Goal: Transaction & Acquisition: Purchase product/service

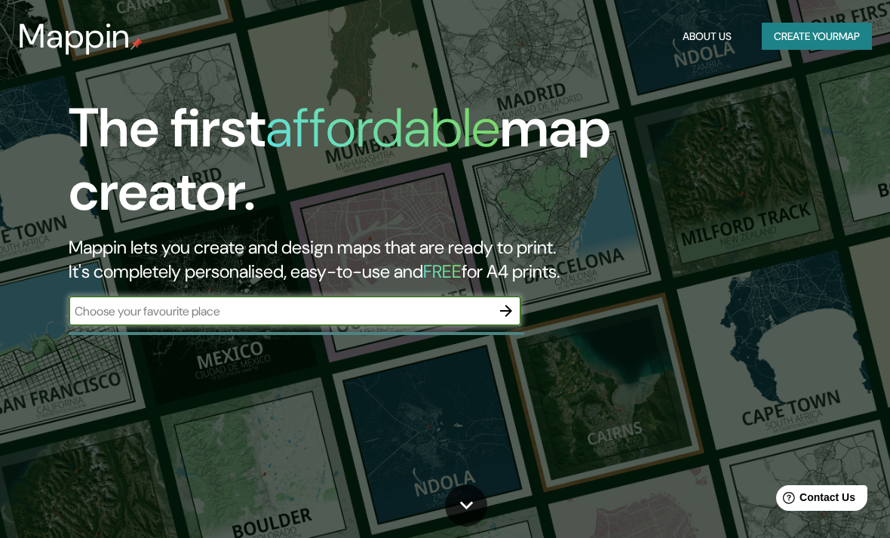
click at [831, 30] on button "Create your map" at bounding box center [817, 37] width 110 height 28
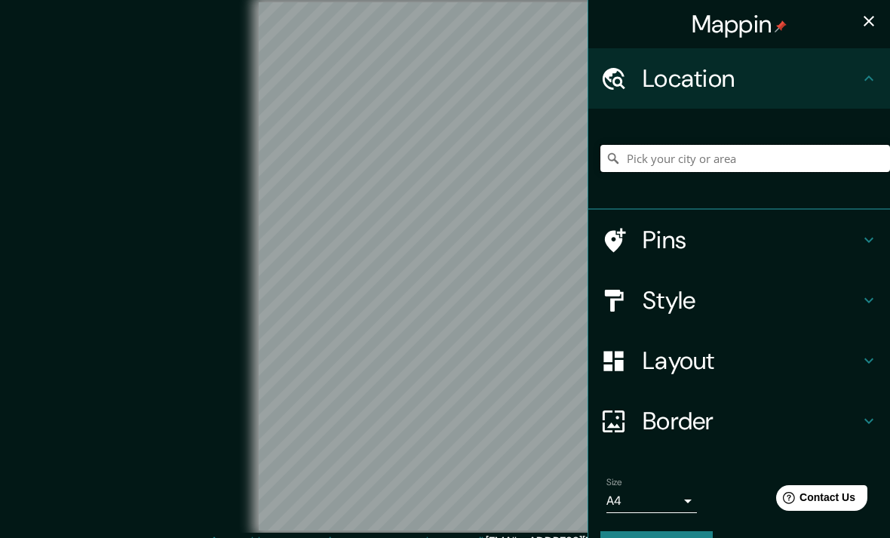
click at [731, 155] on input "Pick your city or area" at bounding box center [746, 158] width 290 height 27
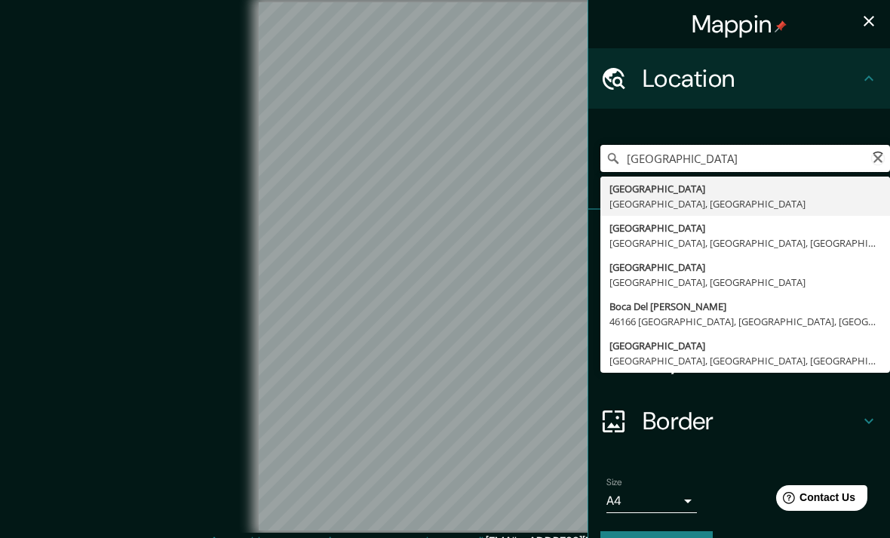
type input "[GEOGRAPHIC_DATA], [GEOGRAPHIC_DATA], [GEOGRAPHIC_DATA]"
click at [865, 18] on icon "button" at bounding box center [869, 21] width 18 height 18
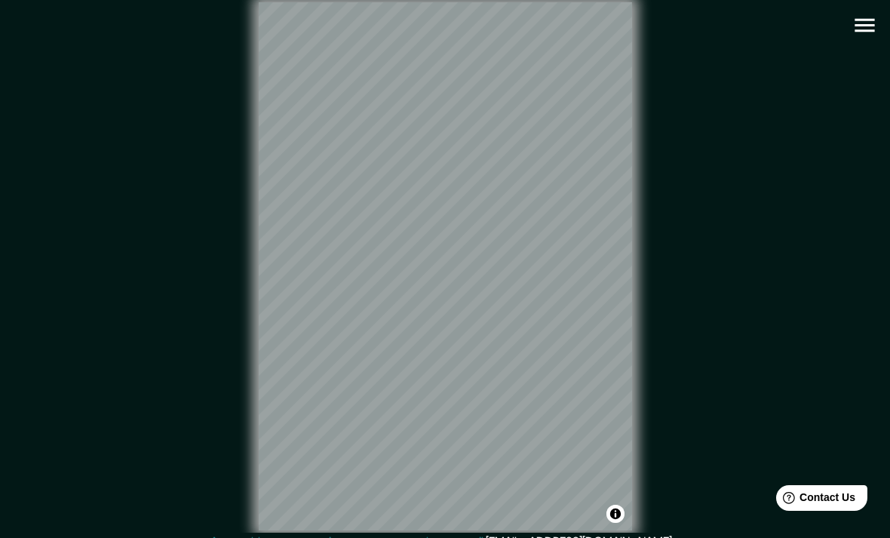
click at [753, 129] on div "© Mapbox © OpenStreetMap Improve this map" at bounding box center [445, 266] width 801 height 484
click at [859, 27] on icon "button" at bounding box center [865, 25] width 26 height 26
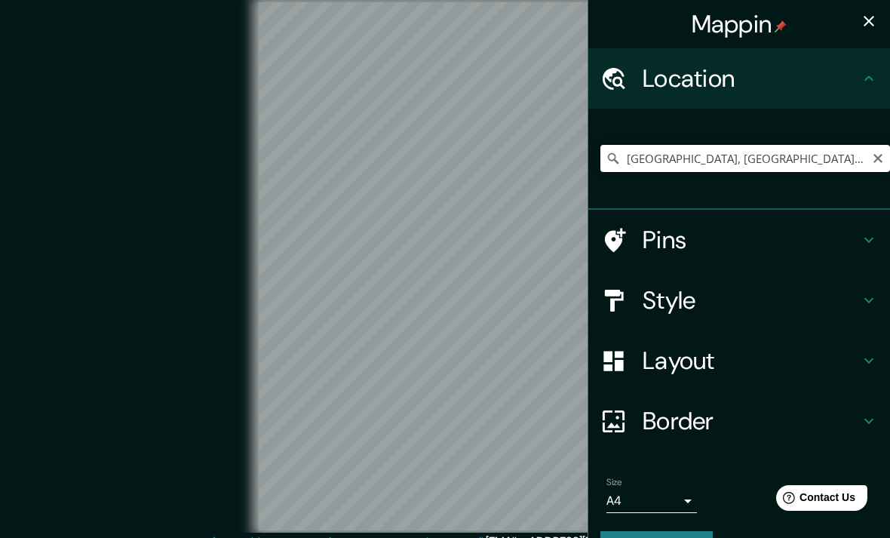
click at [832, 152] on input "[GEOGRAPHIC_DATA], [GEOGRAPHIC_DATA], [GEOGRAPHIC_DATA]" at bounding box center [746, 158] width 290 height 27
click at [817, 163] on input "[GEOGRAPHIC_DATA], [GEOGRAPHIC_DATA], [GEOGRAPHIC_DATA]" at bounding box center [746, 158] width 290 height 27
click at [864, 26] on icon "button" at bounding box center [869, 21] width 18 height 18
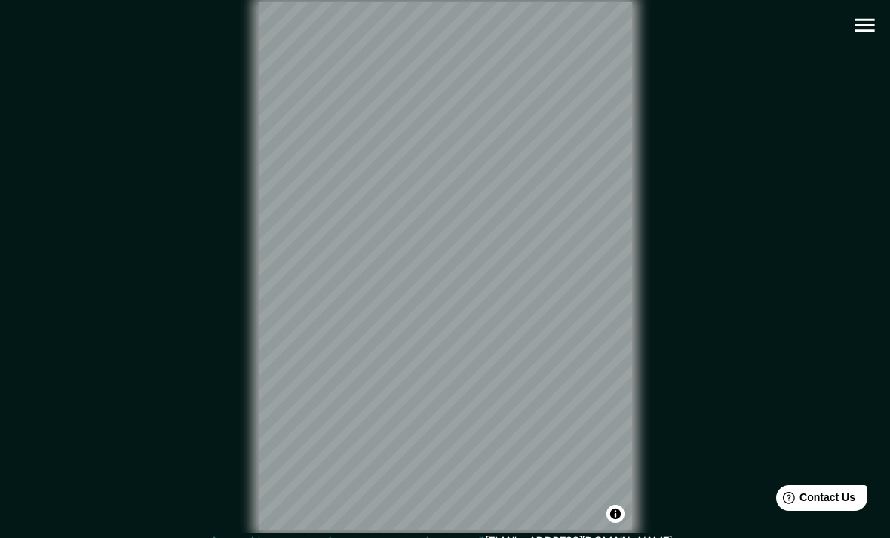
click at [881, 16] on button "button" at bounding box center [865, 25] width 38 height 38
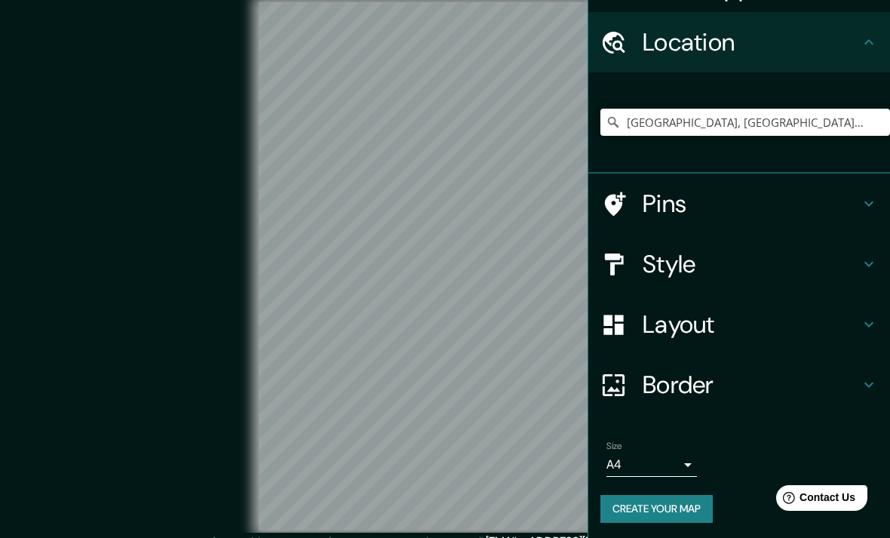
scroll to position [35, 0]
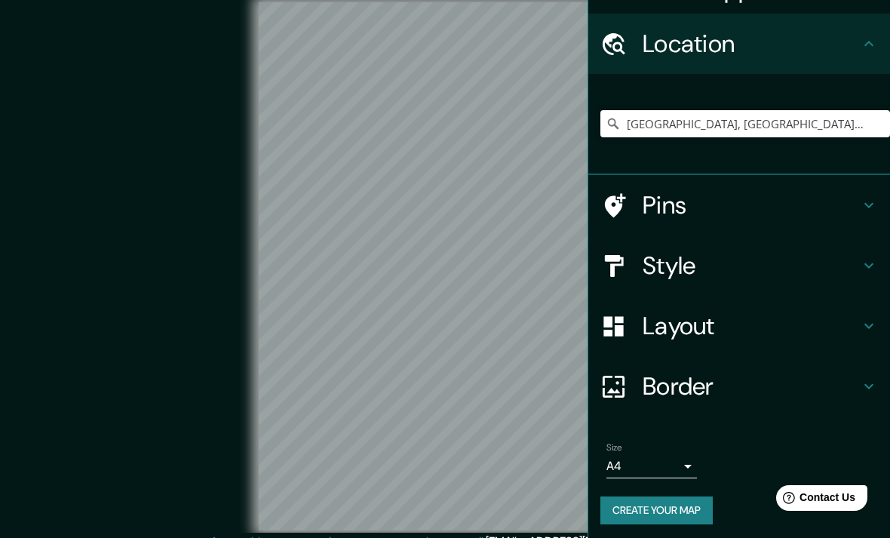
click at [758, 267] on h4 "Style" at bounding box center [751, 266] width 217 height 30
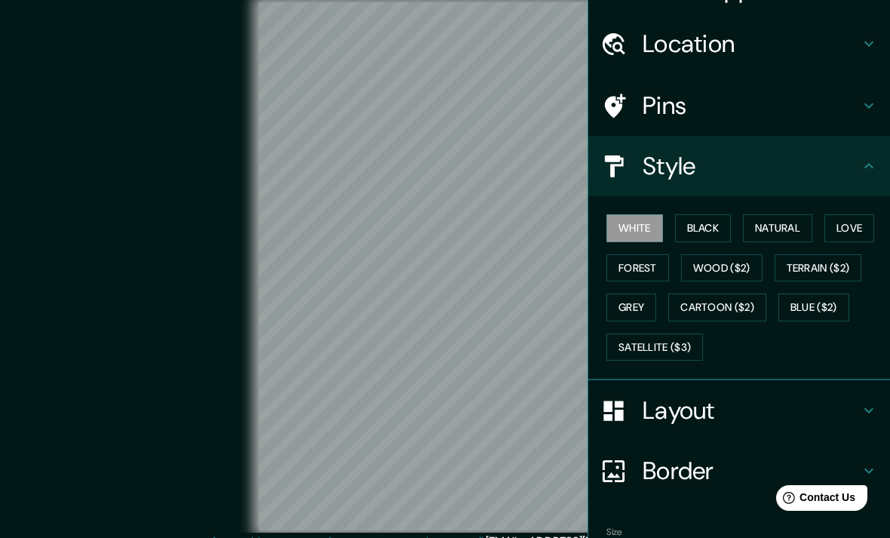
click at [715, 232] on button "Black" at bounding box center [703, 228] width 57 height 28
click at [776, 223] on button "Natural" at bounding box center [777, 228] width 69 height 28
click at [857, 222] on button "Love" at bounding box center [850, 228] width 50 height 28
click at [648, 262] on button "Forest" at bounding box center [638, 268] width 63 height 28
click at [711, 274] on button "Wood ($2)" at bounding box center [721, 268] width 81 height 28
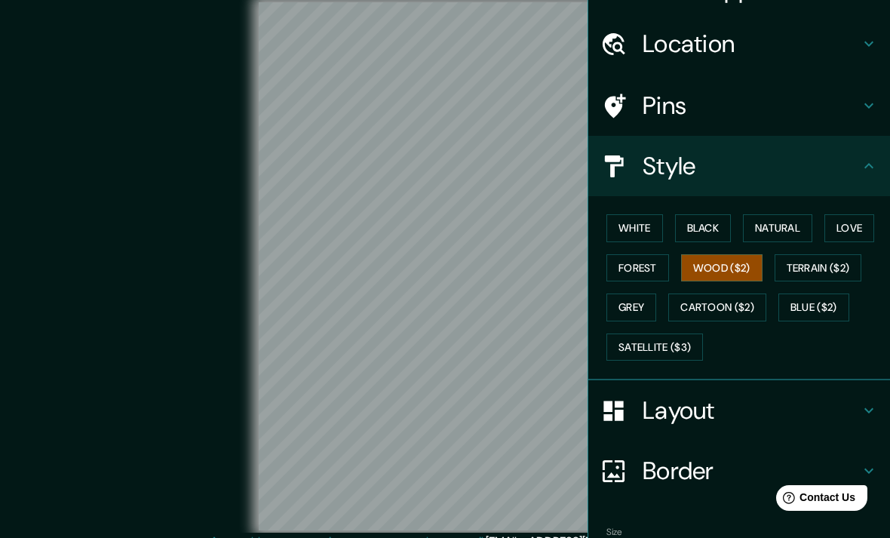
click at [733, 272] on button "Wood ($2)" at bounding box center [721, 268] width 81 height 28
click at [650, 263] on button "Forest" at bounding box center [638, 268] width 63 height 28
click at [636, 307] on button "Grey" at bounding box center [632, 308] width 50 height 28
click at [639, 223] on button "White" at bounding box center [635, 228] width 57 height 28
click at [710, 231] on button "Black" at bounding box center [703, 228] width 57 height 28
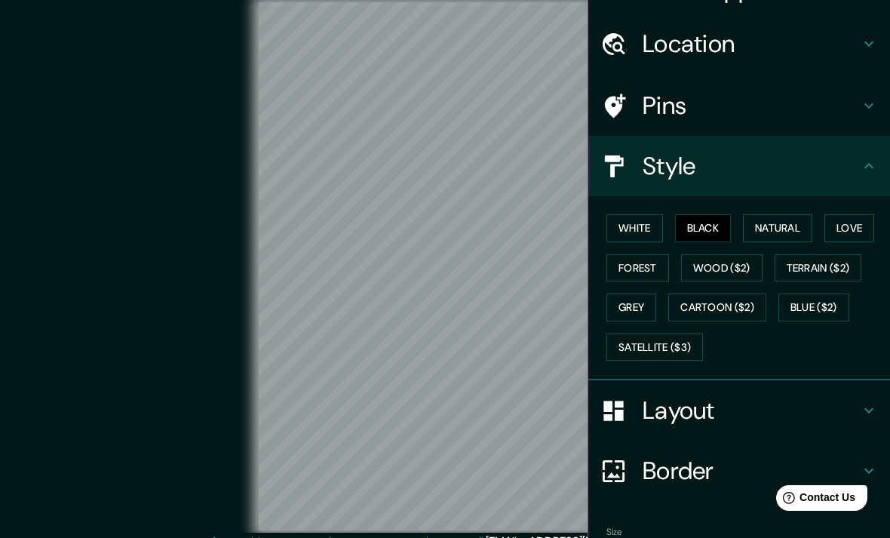
click at [782, 236] on button "Natural" at bounding box center [777, 228] width 69 height 28
click at [863, 217] on button "Love" at bounding box center [850, 228] width 50 height 28
click at [623, 277] on button "Forest" at bounding box center [638, 268] width 63 height 28
click at [631, 227] on button "White" at bounding box center [635, 228] width 57 height 28
click at [855, 163] on h4 "Style" at bounding box center [751, 166] width 217 height 30
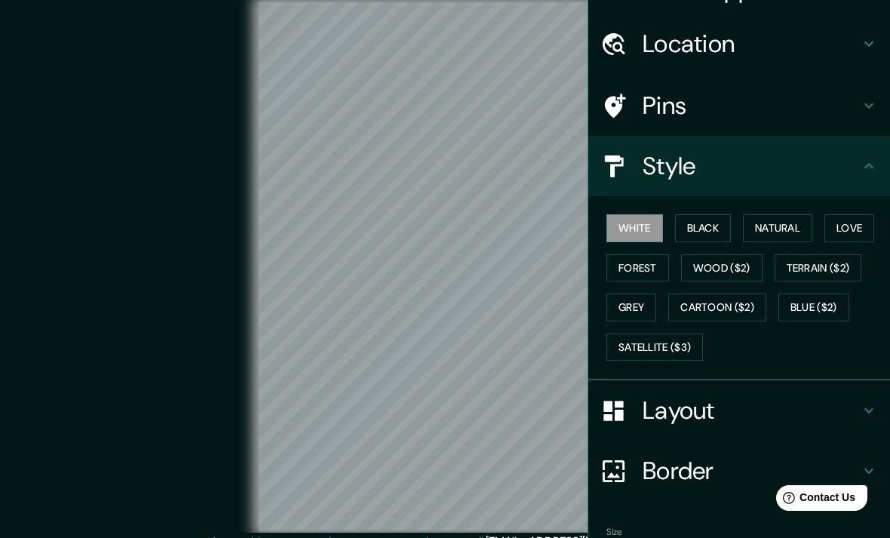
click at [871, 54] on div "Location" at bounding box center [740, 44] width 302 height 60
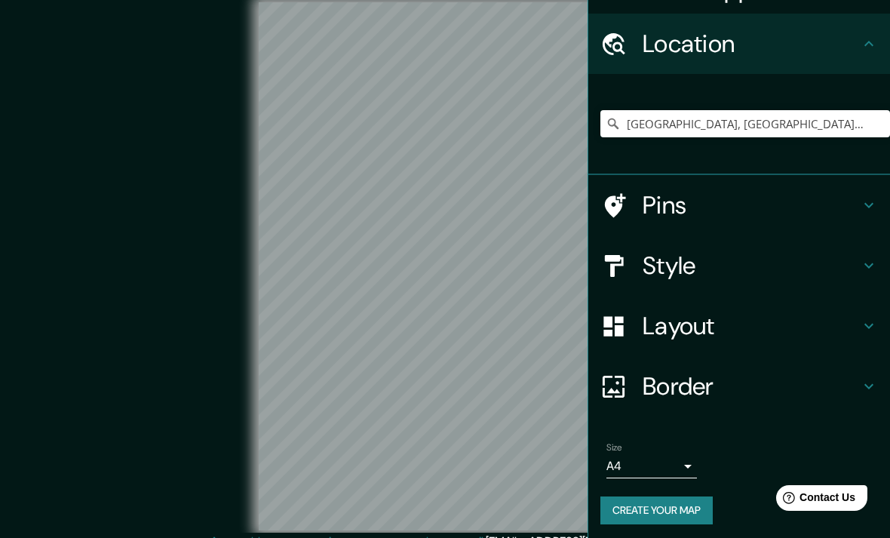
click at [804, 198] on h4 "Pins" at bounding box center [751, 205] width 217 height 30
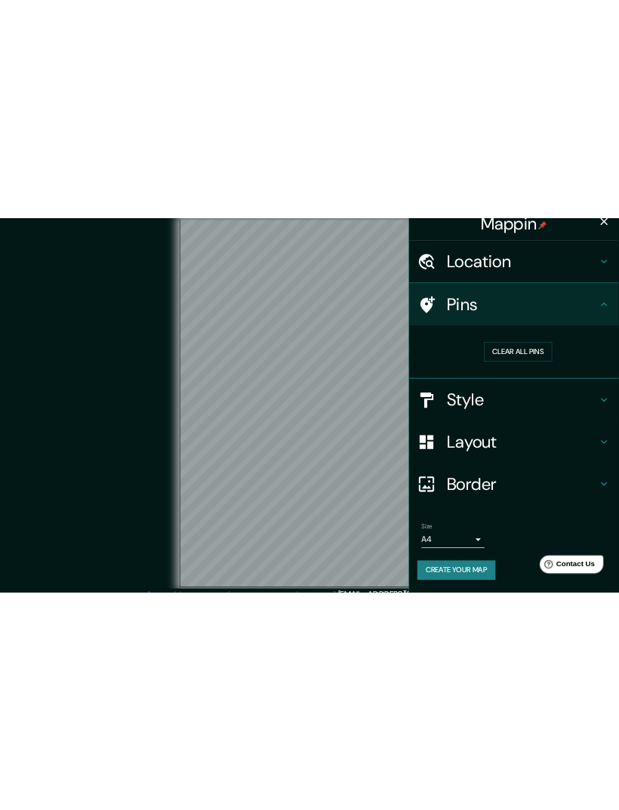
scroll to position [12, 0]
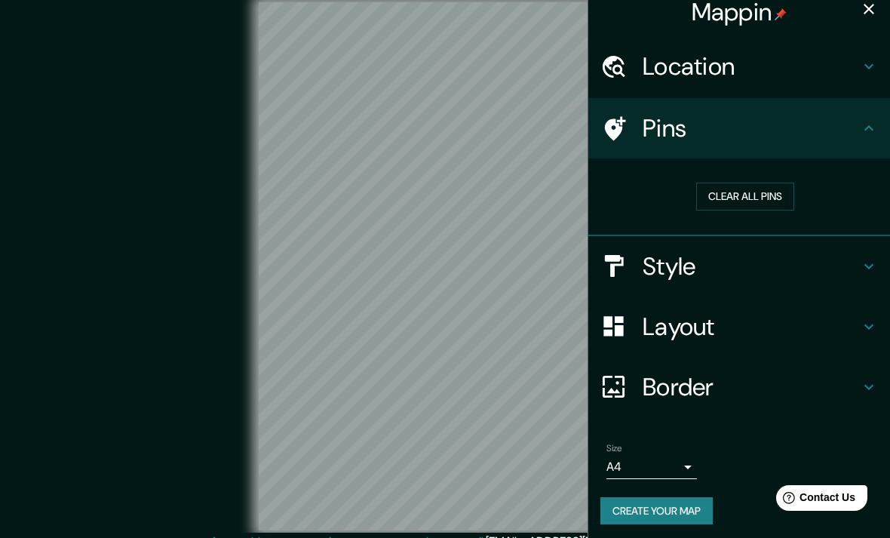
click at [853, 122] on h4 "Pins" at bounding box center [751, 128] width 217 height 30
click at [873, 11] on icon "button" at bounding box center [869, 9] width 18 height 18
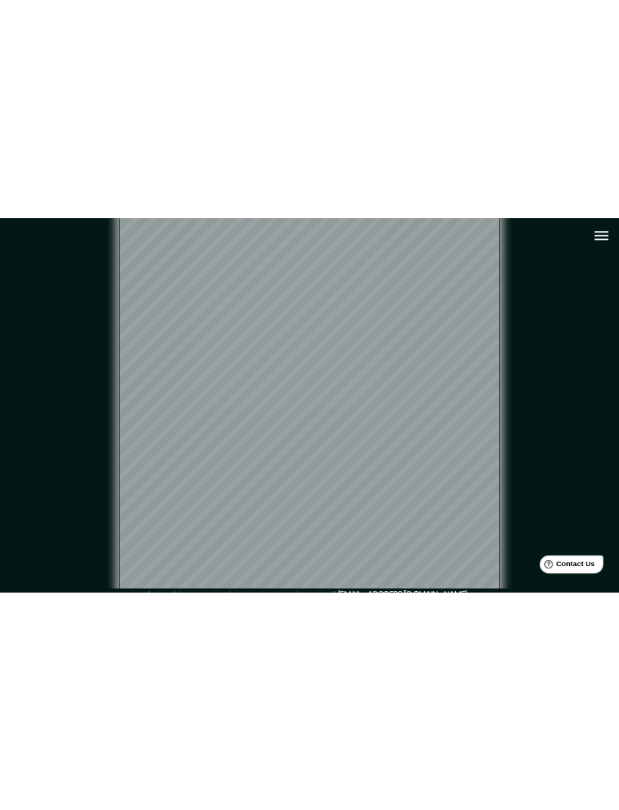
scroll to position [0, 0]
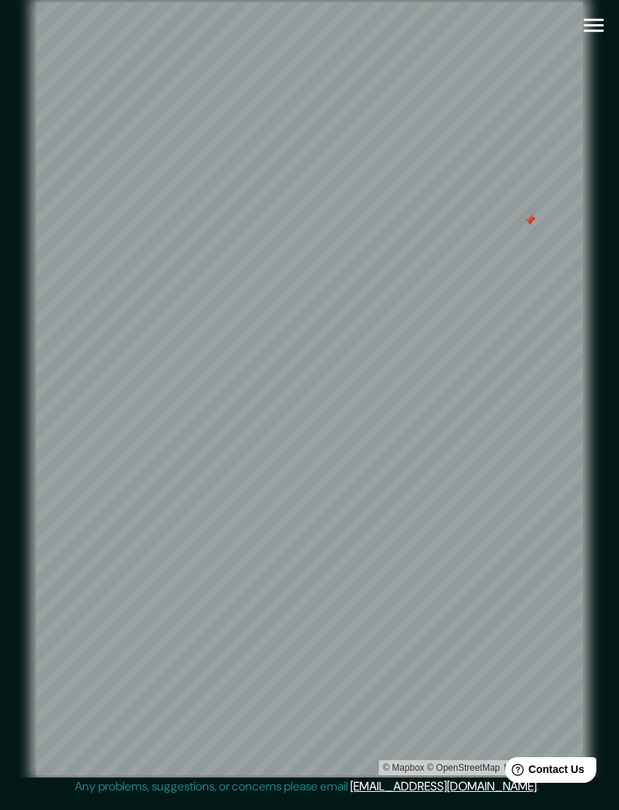
click at [596, 26] on icon "button" at bounding box center [593, 25] width 26 height 26
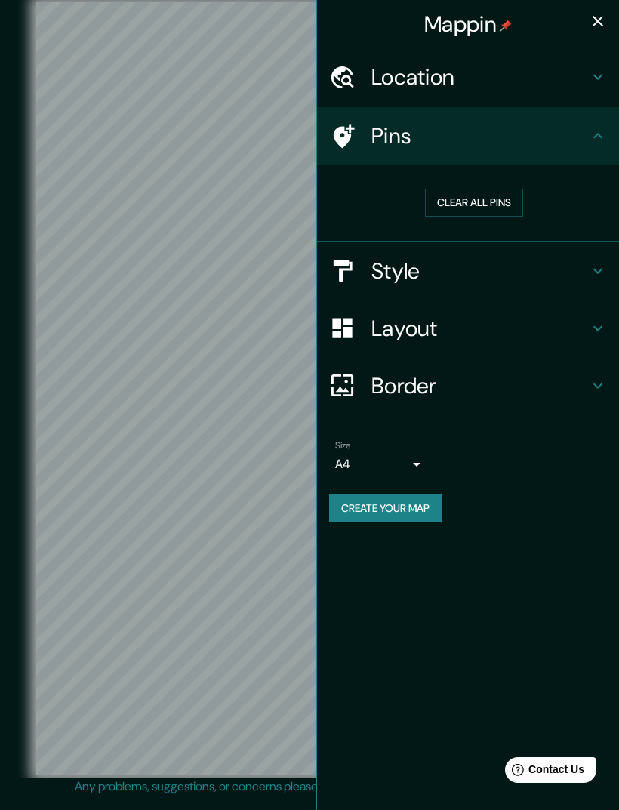
click at [424, 509] on button "Create your map" at bounding box center [385, 508] width 112 height 28
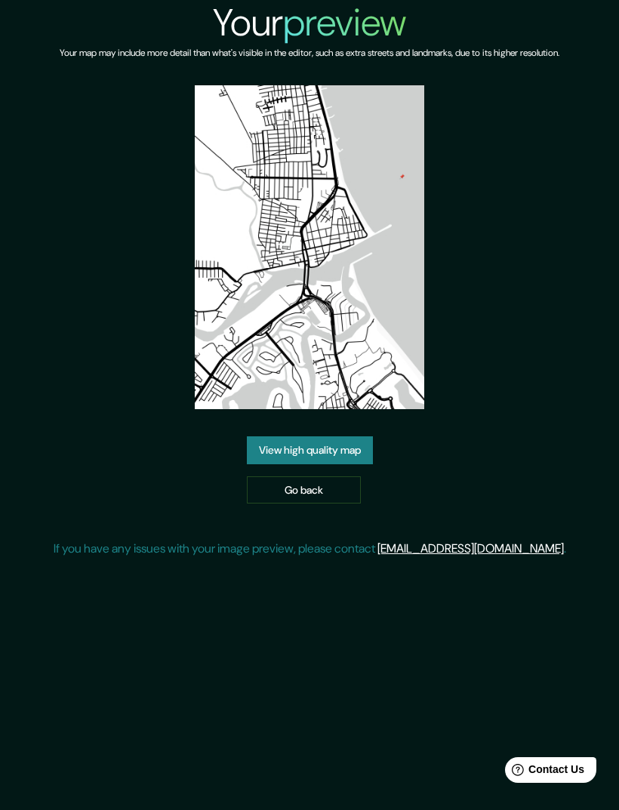
click at [358, 464] on link "View high quality map" at bounding box center [310, 450] width 126 height 28
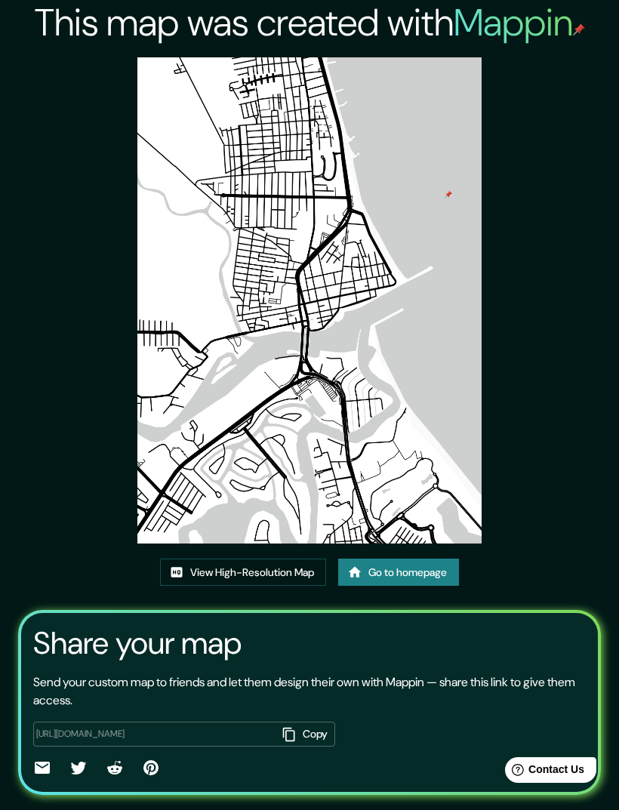
click at [450, 462] on img at bounding box center [308, 300] width 343 height 486
click at [182, 586] on link "View High-Resolution Map" at bounding box center [243, 572] width 166 height 28
